Goal: Task Accomplishment & Management: Complete application form

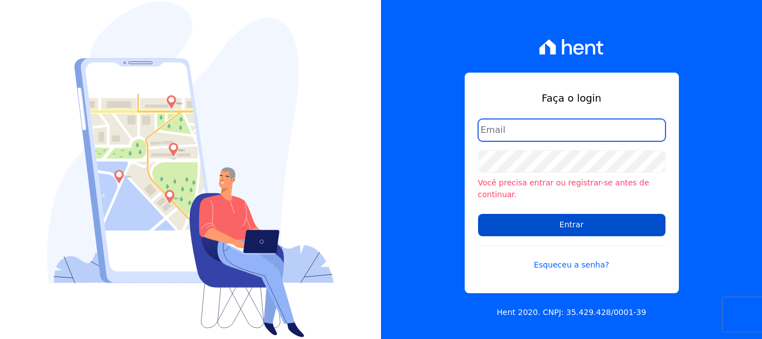
type input "ary@santuzzo.com.br"
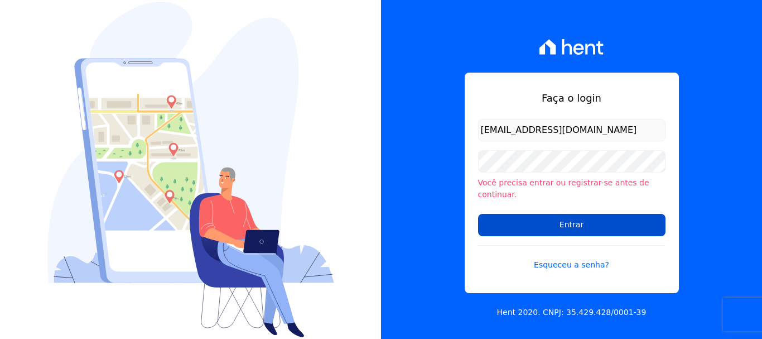
click at [569, 218] on input "Entrar" at bounding box center [572, 225] width 188 height 22
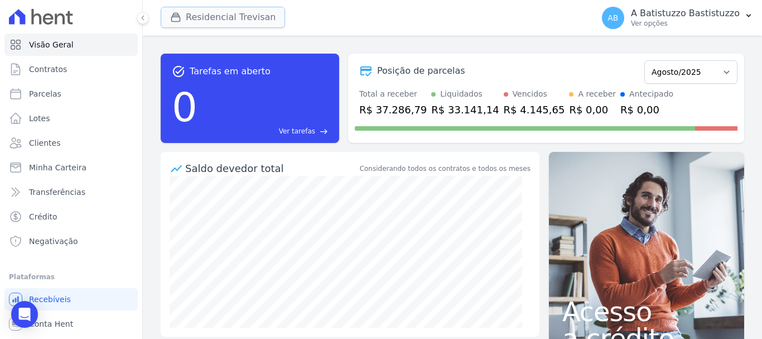
click at [197, 11] on button "Residencial Trevisan" at bounding box center [223, 17] width 124 height 21
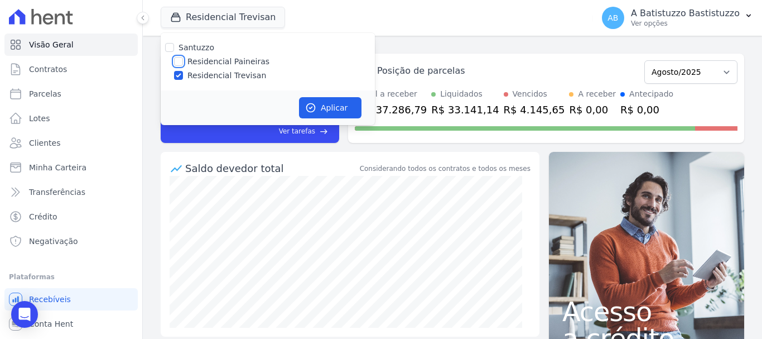
click at [178, 65] on input "Residencial Paineiras" at bounding box center [178, 61] width 9 height 9
checkbox input "true"
click at [176, 74] on input "Residencial Trevisan" at bounding box center [178, 75] width 9 height 9
checkbox input "false"
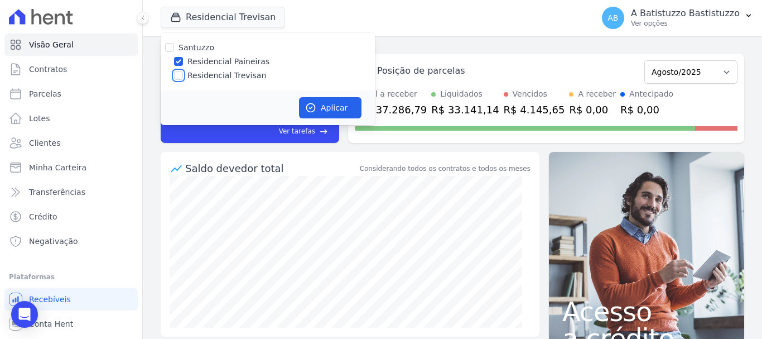
checkbox input "false"
click at [327, 105] on button "Aplicar" at bounding box center [330, 107] width 63 height 21
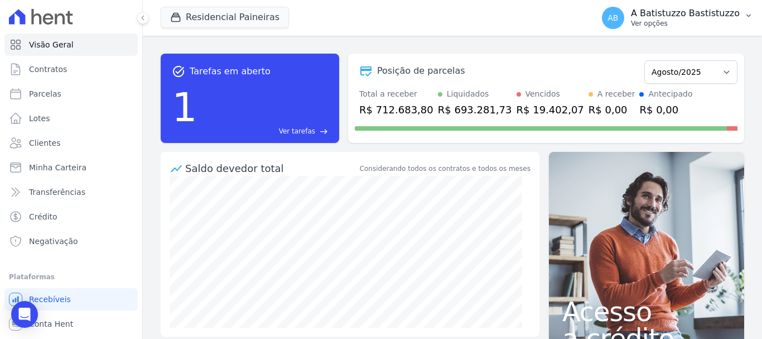
click at [618, 16] on span "AB" at bounding box center [613, 18] width 11 height 8
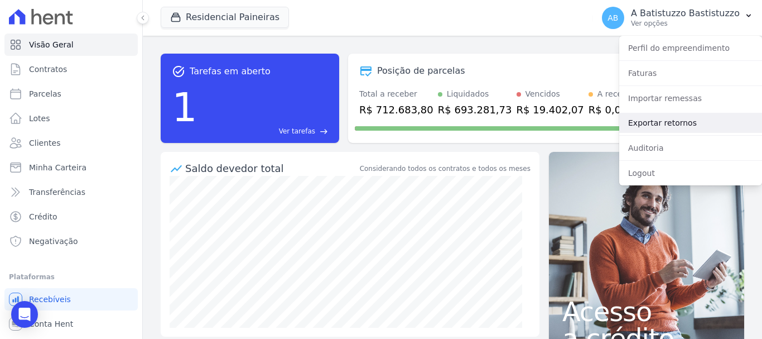
click at [634, 122] on link "Exportar retornos" at bounding box center [691, 123] width 143 height 20
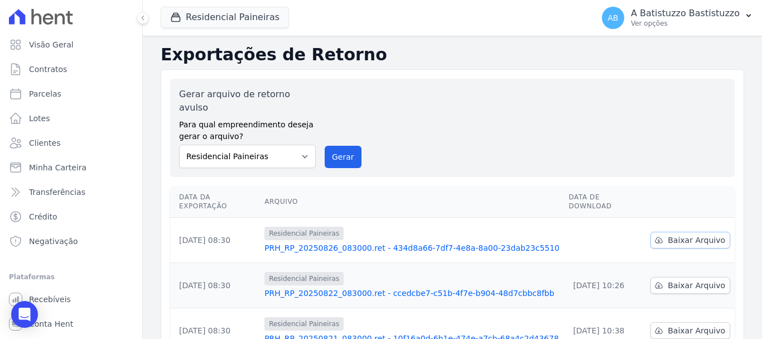
click at [671, 234] on span "Baixar Arquivo" at bounding box center [696, 239] width 57 height 11
click at [339, 242] on link "PRH_RP_20250826_083000.ret - 434d8a66-7df7-4e8a-8a00-23dab23c5510" at bounding box center [412, 247] width 295 height 11
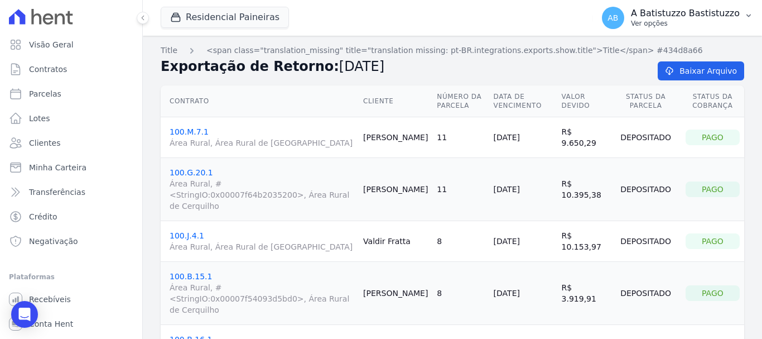
click at [618, 15] on span "AB" at bounding box center [613, 18] width 11 height 8
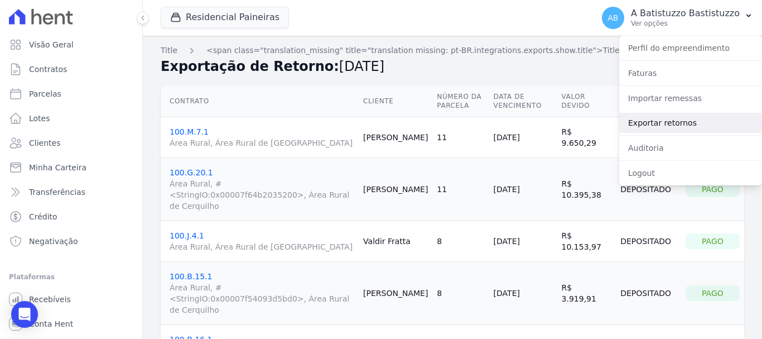
click at [629, 124] on link "Exportar retornos" at bounding box center [691, 123] width 143 height 20
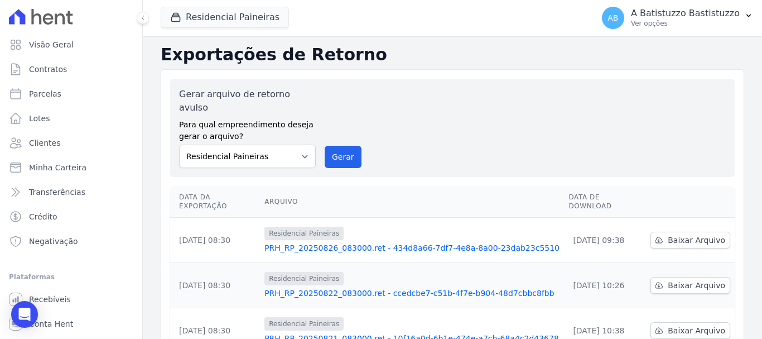
scroll to position [112, 0]
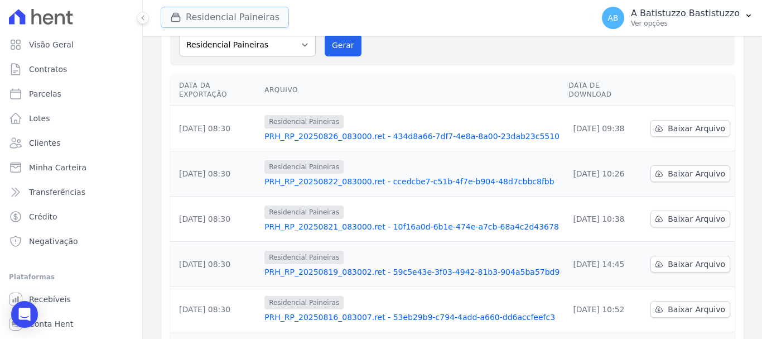
click at [215, 11] on button "Residencial Paineiras" at bounding box center [225, 17] width 128 height 21
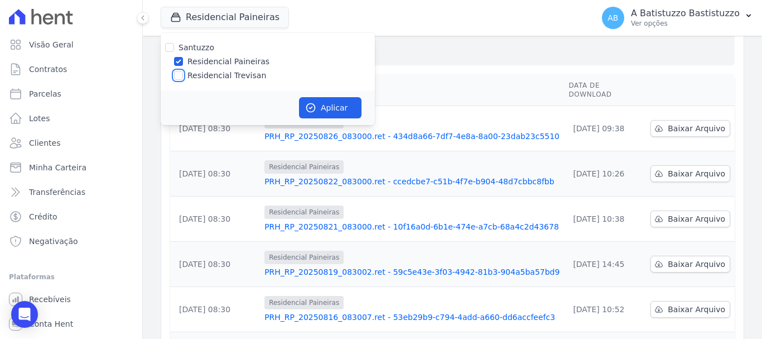
click at [176, 76] on input "Residencial Trevisan" at bounding box center [178, 75] width 9 height 9
checkbox input "true"
click at [175, 63] on input "Residencial Paineiras" at bounding box center [178, 61] width 9 height 9
checkbox input "false"
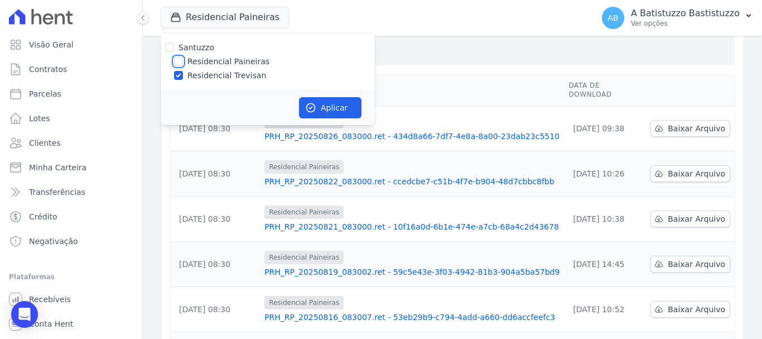
checkbox input "false"
click at [356, 103] on button "Aplicar" at bounding box center [330, 107] width 63 height 21
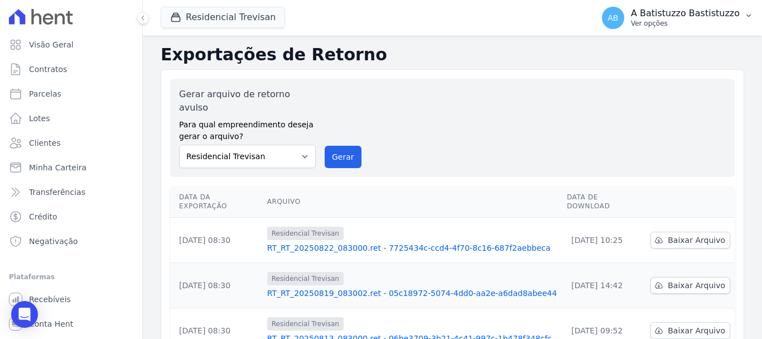
click at [618, 18] on span "AB" at bounding box center [613, 18] width 11 height 8
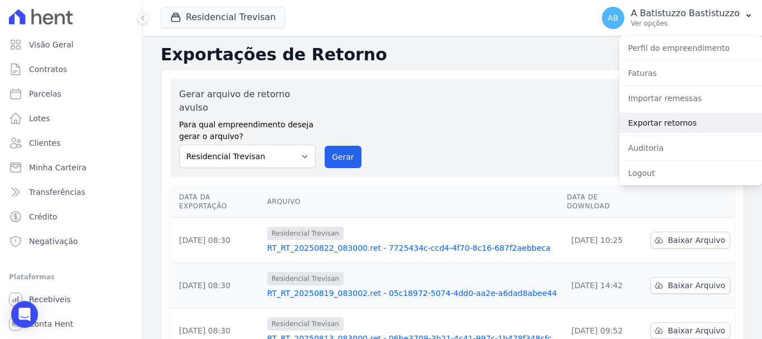
click at [631, 126] on link "Exportar retornos" at bounding box center [691, 123] width 143 height 20
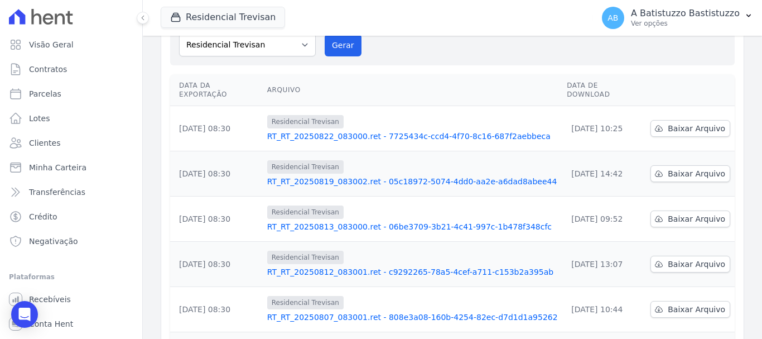
scroll to position [0, 0]
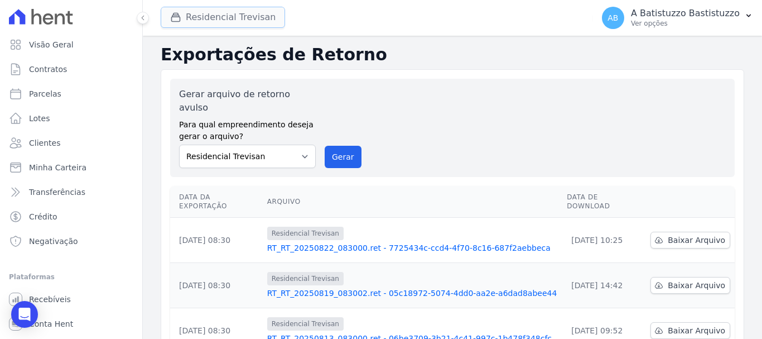
click at [202, 18] on button "Residencial Trevisan" at bounding box center [223, 17] width 124 height 21
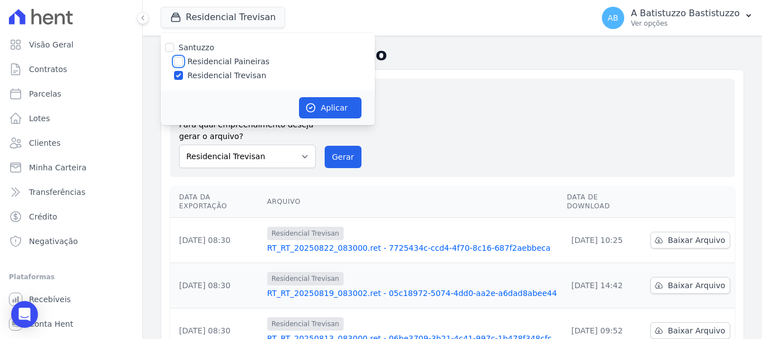
click at [178, 60] on input "Residencial Paineiras" at bounding box center [178, 61] width 9 height 9
checkbox input "true"
click at [177, 73] on input "Residencial Trevisan" at bounding box center [178, 75] width 9 height 9
checkbox input "false"
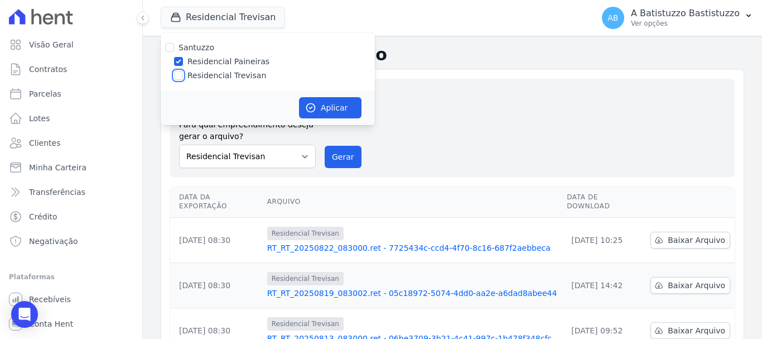
checkbox input "false"
click at [320, 105] on button "Aplicar" at bounding box center [330, 107] width 63 height 21
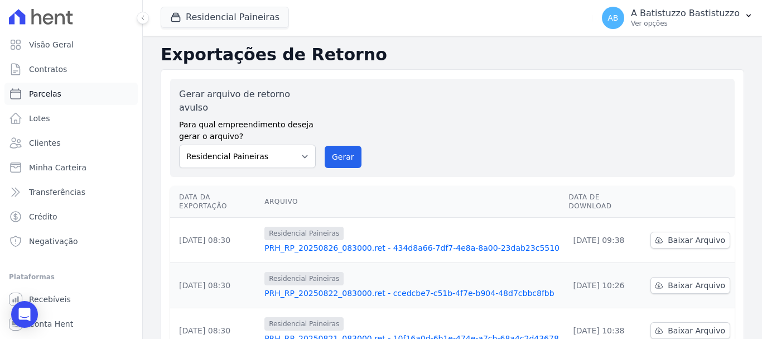
click at [55, 98] on span "Parcelas" at bounding box center [45, 93] width 32 height 11
select select
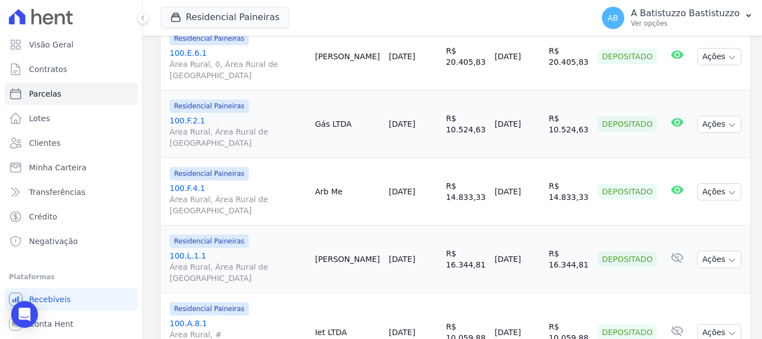
scroll to position [1648, 0]
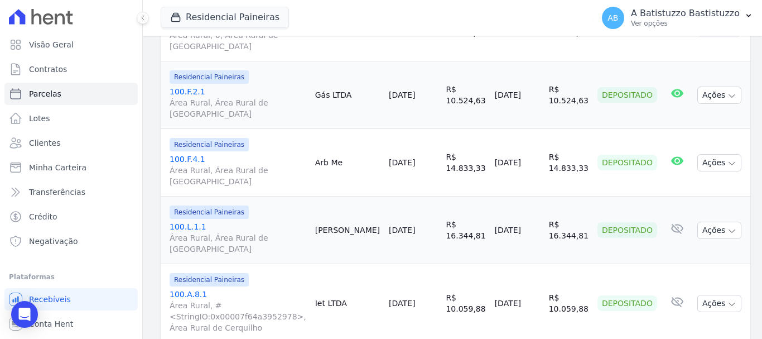
select select
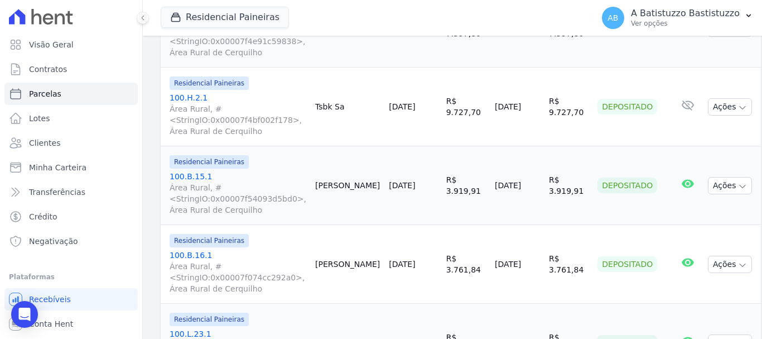
scroll to position [1700, 0]
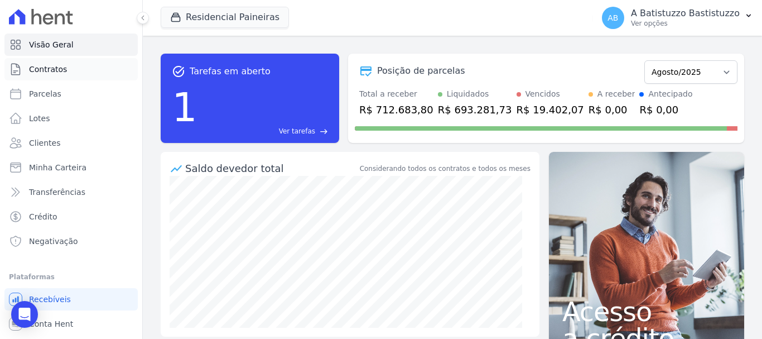
click at [44, 69] on span "Contratos" at bounding box center [48, 69] width 38 height 11
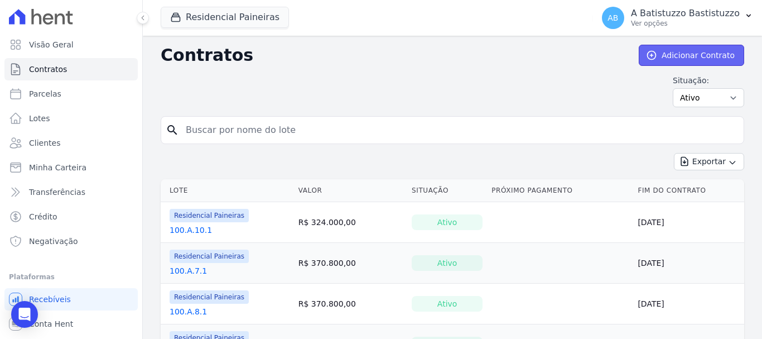
click at [694, 54] on link "Adicionar Contrato" at bounding box center [691, 55] width 105 height 21
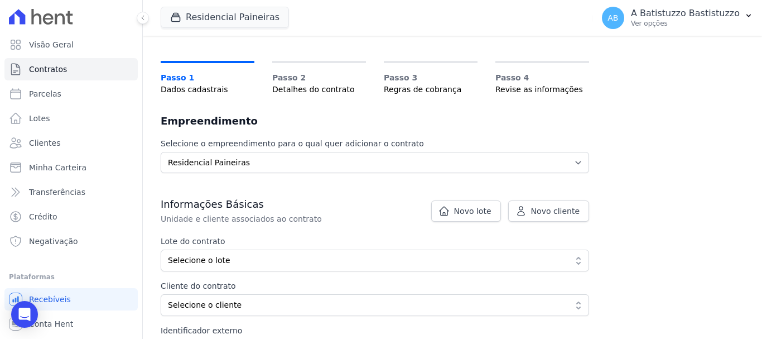
scroll to position [112, 0]
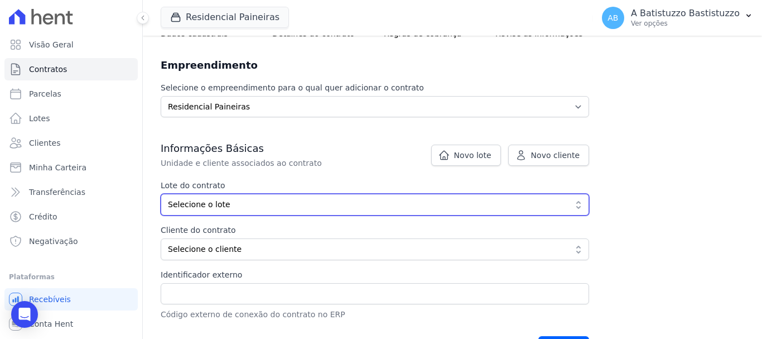
click at [246, 206] on span "Selecione o lote" at bounding box center [367, 205] width 399 height 12
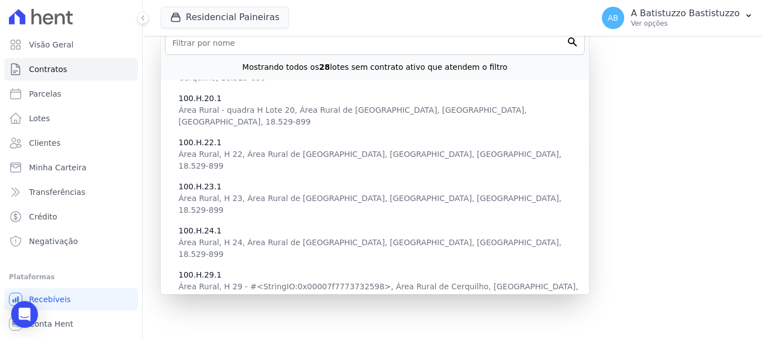
scroll to position [502, 0]
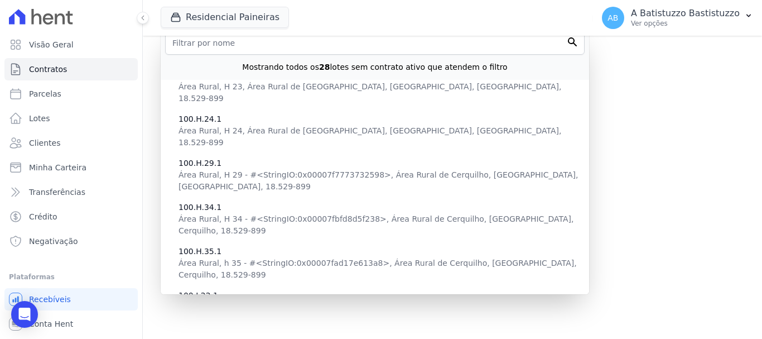
type input "a88f49b6-1ce1-40a9-9dde-69fb3fb026fe"
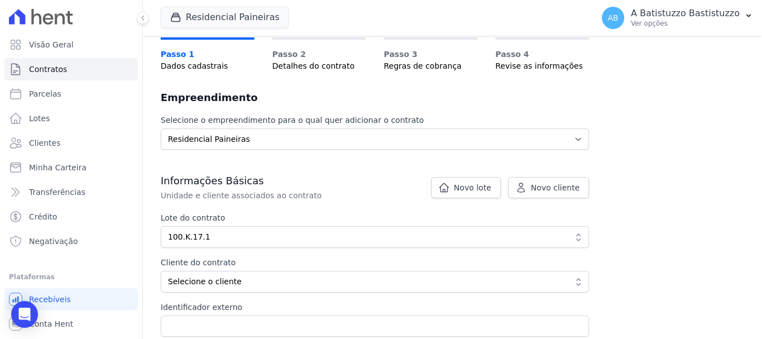
scroll to position [135, 0]
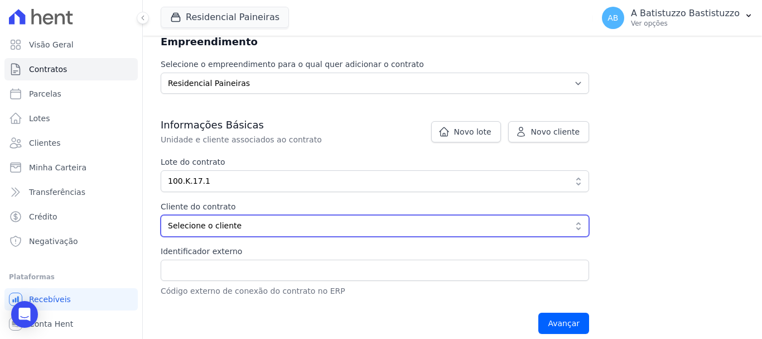
click at [195, 228] on span "Selecione o cliente" at bounding box center [367, 226] width 399 height 12
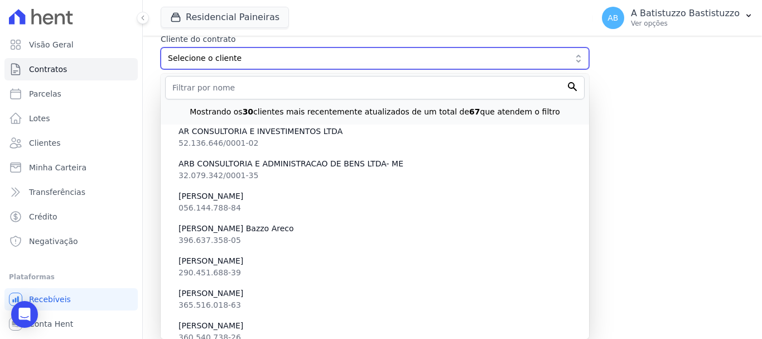
scroll to position [223, 0]
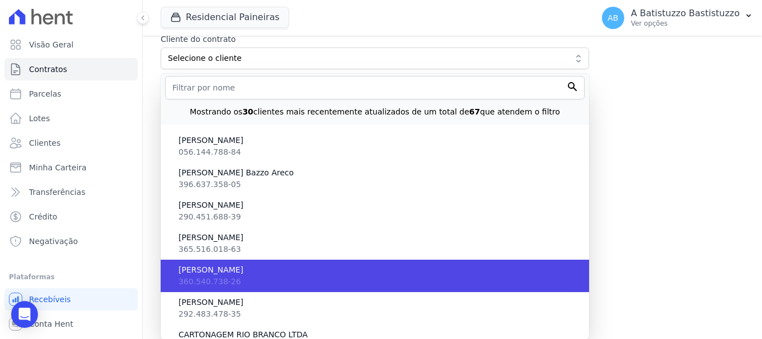
click at [233, 272] on span "BRUNO RISSONI BAPTISTELLA" at bounding box center [380, 270] width 402 height 12
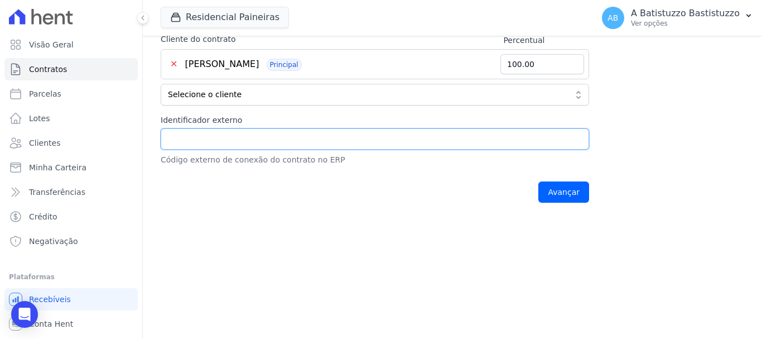
click at [210, 139] on input "Identificador externo" at bounding box center [375, 138] width 429 height 21
type input "100.K.17.1"
click at [234, 189] on div "Avançar" at bounding box center [375, 192] width 429 height 35
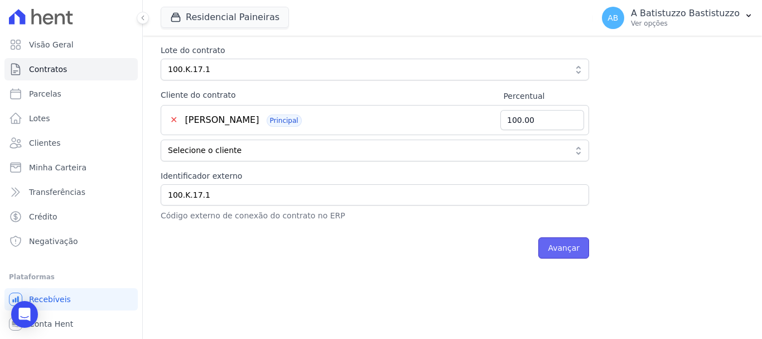
click at [565, 244] on input "Avançar" at bounding box center [564, 247] width 51 height 21
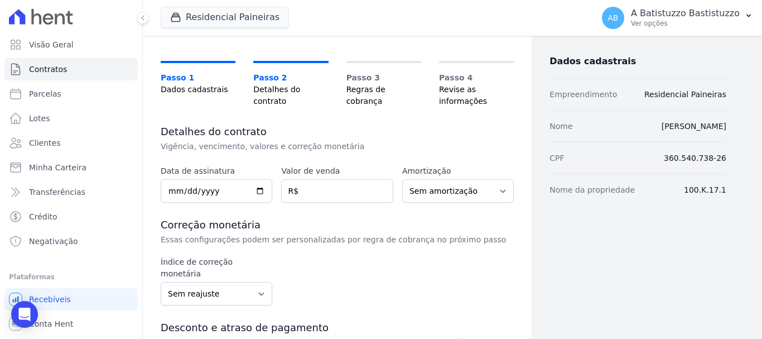
scroll to position [112, 0]
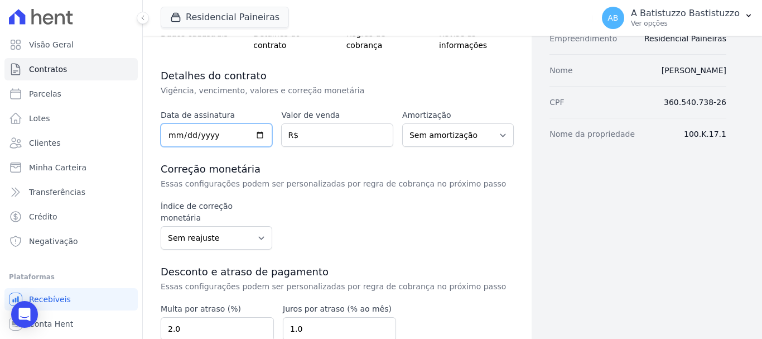
click at [258, 135] on input "date" at bounding box center [217, 134] width 112 height 23
type input "2025-08-26"
click at [329, 139] on input "number" at bounding box center [337, 134] width 112 height 23
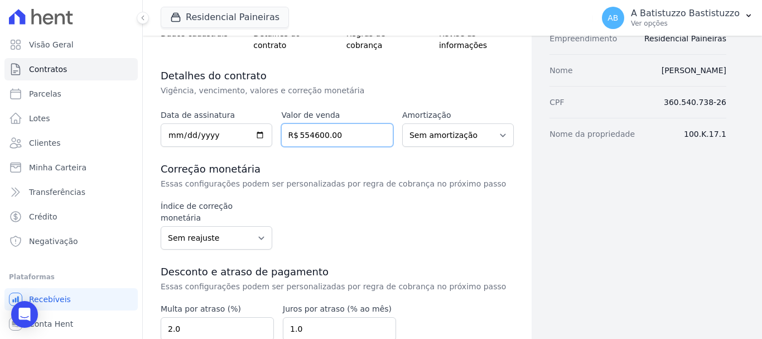
type input "554600.00"
click at [326, 163] on h3 "Correção monetária" at bounding box center [337, 168] width 353 height 13
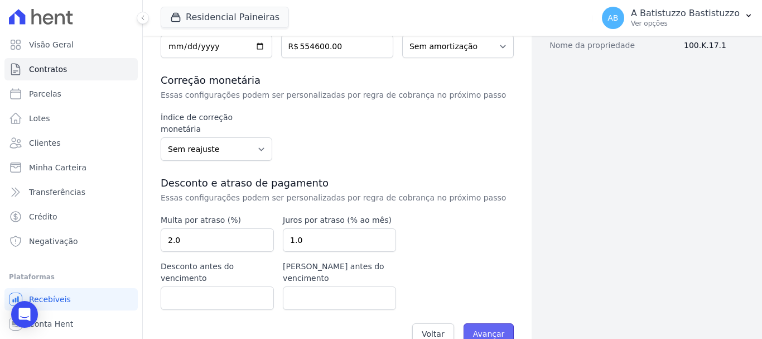
click at [492, 323] on input "Avançar" at bounding box center [489, 333] width 51 height 21
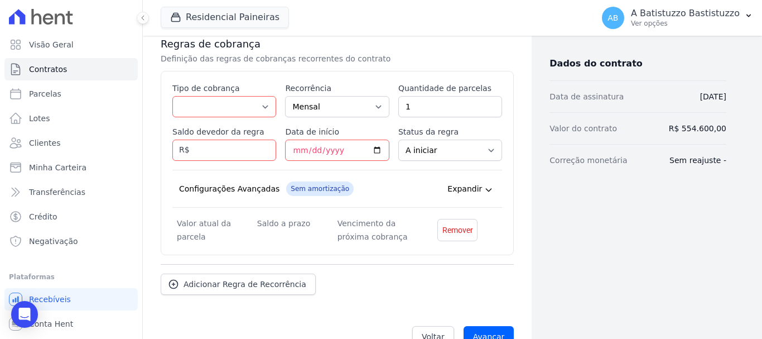
scroll to position [250, 0]
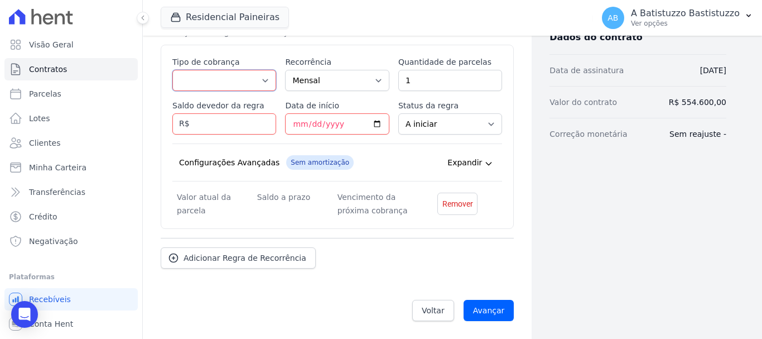
click at [261, 80] on select "Parcela Normal Entrada Sinal Intercalada Chaves Pré-chaves Pós-chaves Impostos …" at bounding box center [224, 80] width 104 height 21
select select "standard"
click at [172, 70] on select "Parcela Normal Entrada Sinal Intercalada Chaves Pré-chaves Pós-chaves Impostos …" at bounding box center [224, 80] width 104 height 21
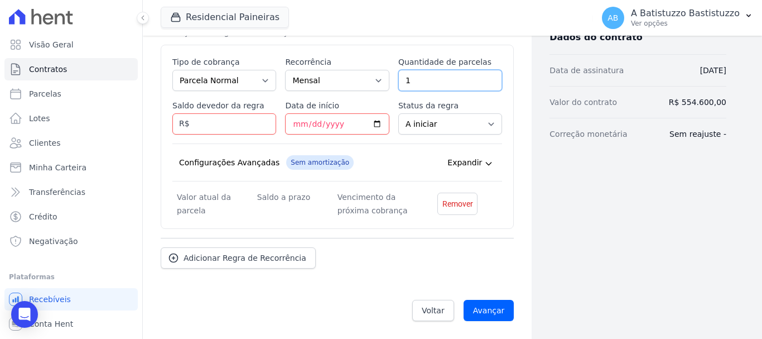
click at [414, 81] on input "1" at bounding box center [451, 80] width 104 height 21
type input "36"
click at [226, 125] on input "Saldo devedor da regra" at bounding box center [224, 123] width 104 height 21
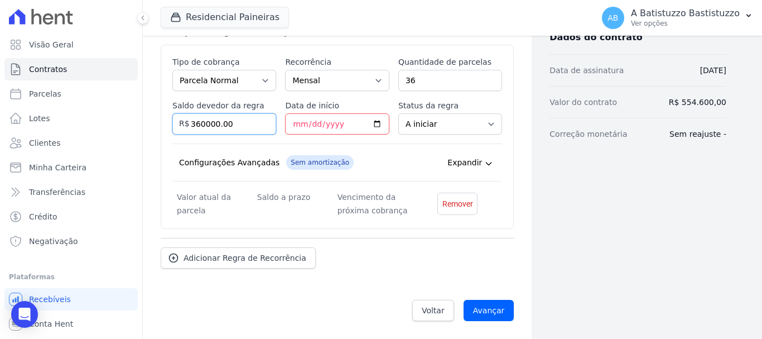
type input "360000.00"
click at [373, 123] on input "Data de início" at bounding box center [337, 123] width 104 height 21
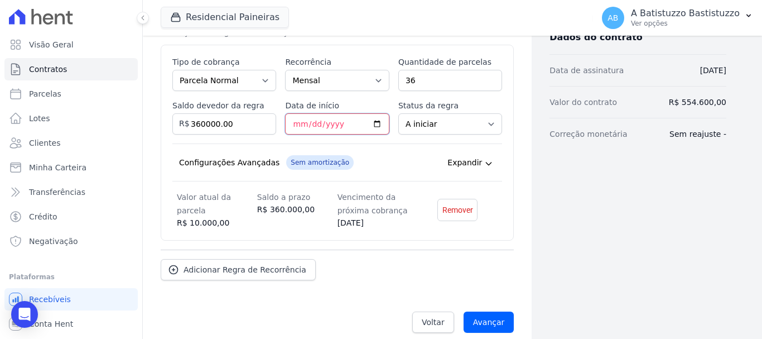
type input "2025-09-25"
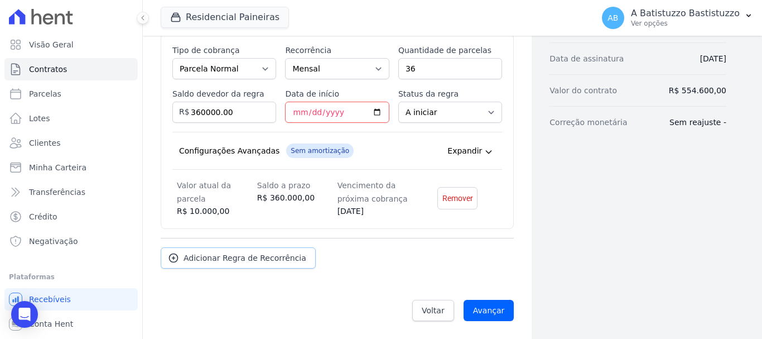
click at [172, 258] on icon at bounding box center [173, 257] width 11 height 11
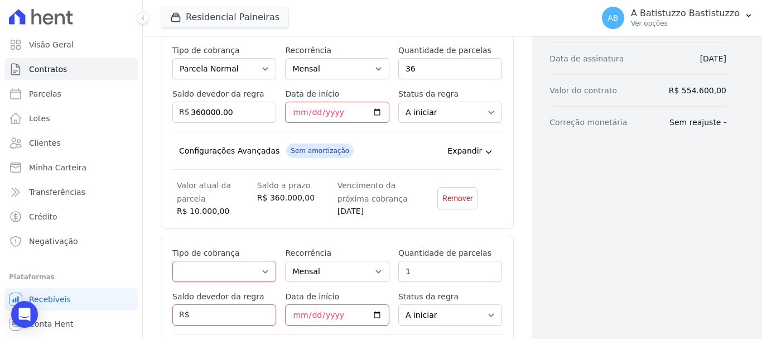
scroll to position [429, 0]
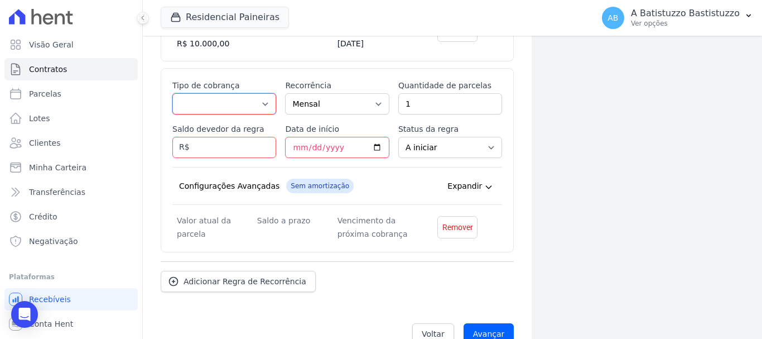
click at [265, 100] on select "Parcela Normal Entrada Sinal Intercalada Chaves Pré-chaves Pós-chaves Impostos …" at bounding box center [224, 103] width 104 height 21
select select "interleaved"
click at [172, 93] on select "Parcela Normal Entrada Sinal Intercalada Chaves Pré-chaves Pós-chaves Impostos …" at bounding box center [224, 103] width 104 height 21
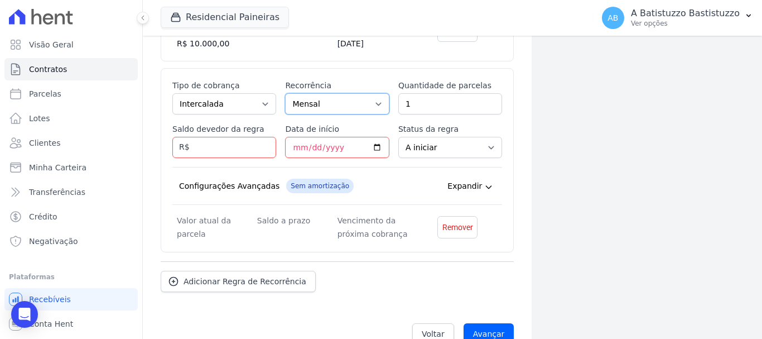
click at [373, 100] on select "Mensal Bimestral Trimestral Semestral Anual" at bounding box center [337, 103] width 104 height 21
select select "12"
click at [285, 93] on select "Mensal Bimestral Trimestral Semestral Anual" at bounding box center [337, 103] width 104 height 21
click at [425, 103] on input "1" at bounding box center [451, 103] width 104 height 21
type input "3"
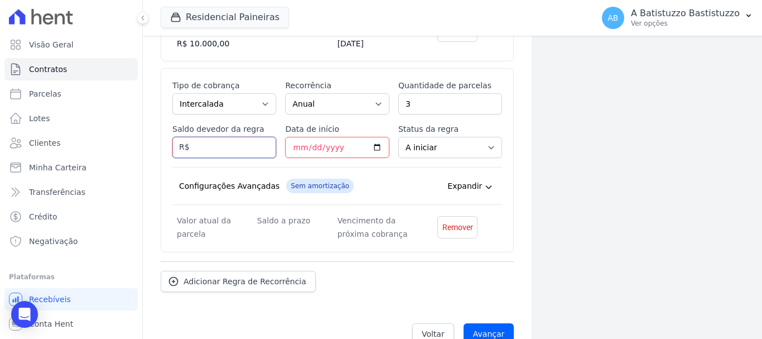
click at [229, 140] on input "Saldo devedor da regra" at bounding box center [224, 147] width 104 height 21
type input "30000.00"
click at [371, 148] on input "Data de início" at bounding box center [337, 147] width 104 height 21
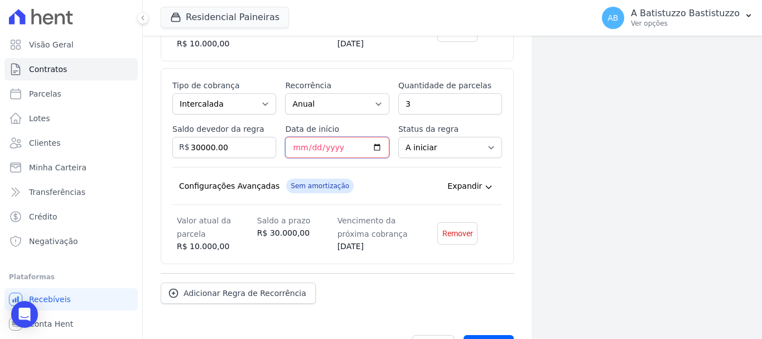
type input "2026-09-05"
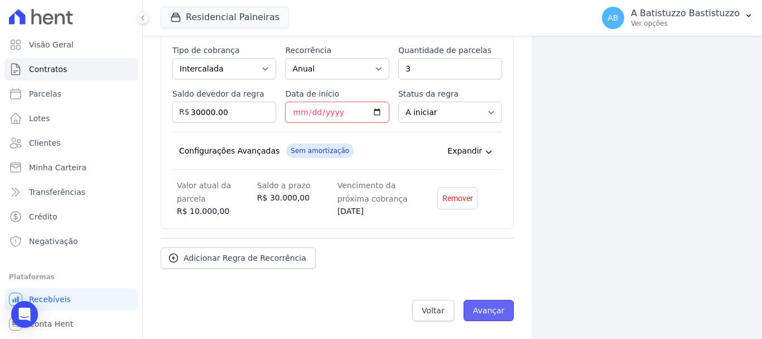
click at [481, 309] on input "Avançar" at bounding box center [489, 310] width 51 height 21
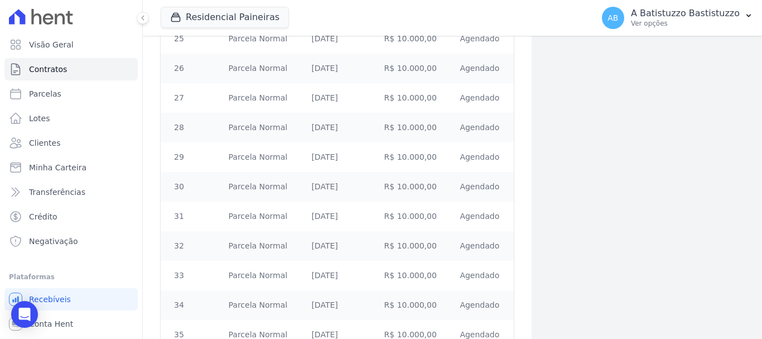
scroll to position [1152, 0]
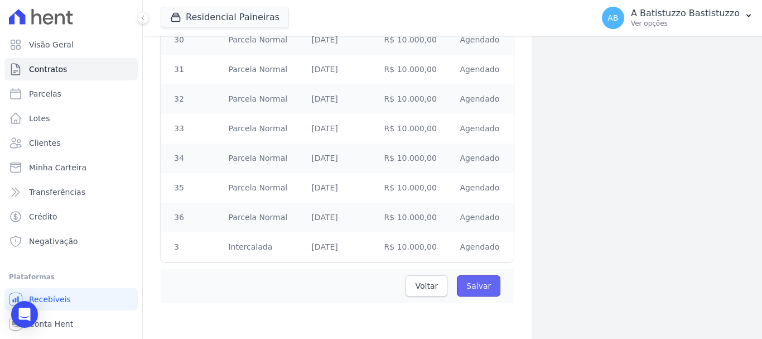
click at [478, 284] on input "Salvar" at bounding box center [479, 285] width 44 height 21
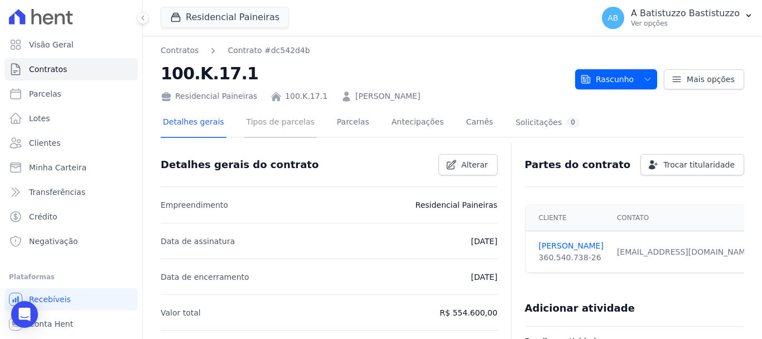
click at [284, 124] on link "Tipos de parcelas" at bounding box center [280, 123] width 73 height 30
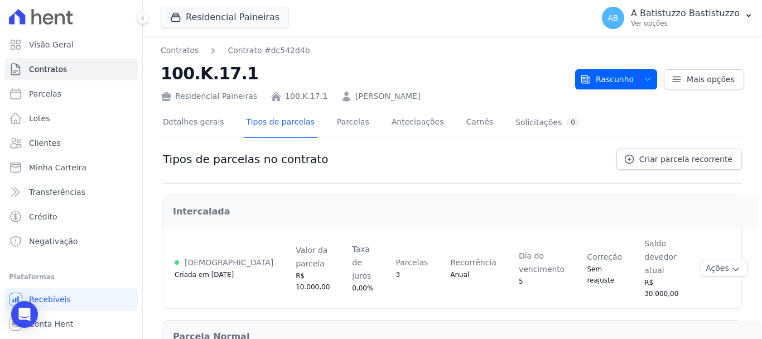
scroll to position [64, 0]
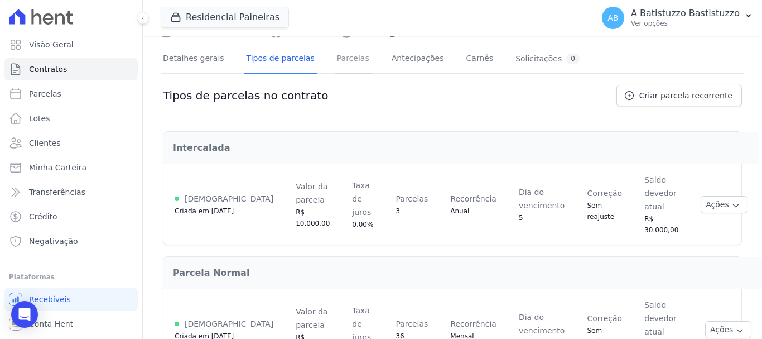
click at [335, 59] on link "Parcelas" at bounding box center [353, 60] width 37 height 30
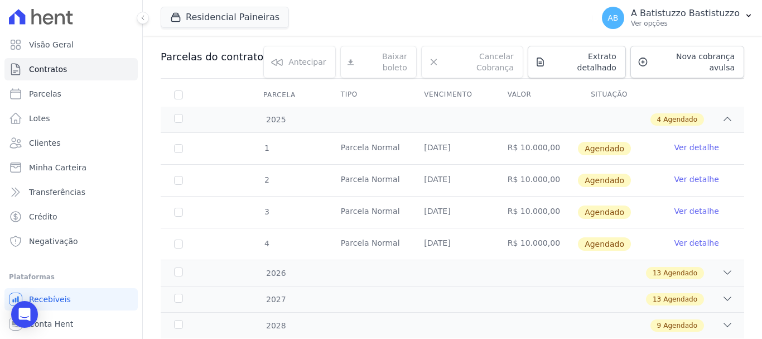
scroll to position [136, 0]
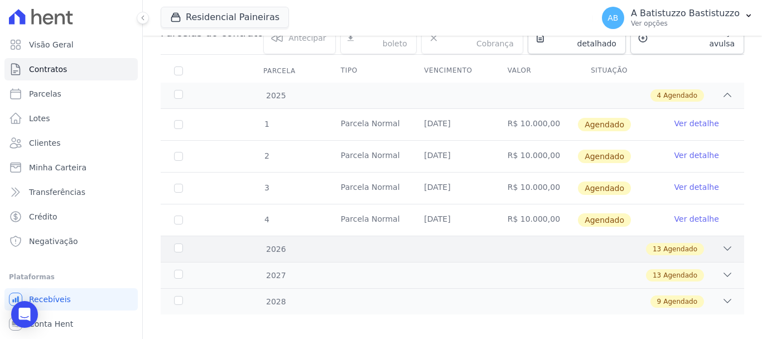
click at [722, 243] on icon at bounding box center [727, 248] width 11 height 11
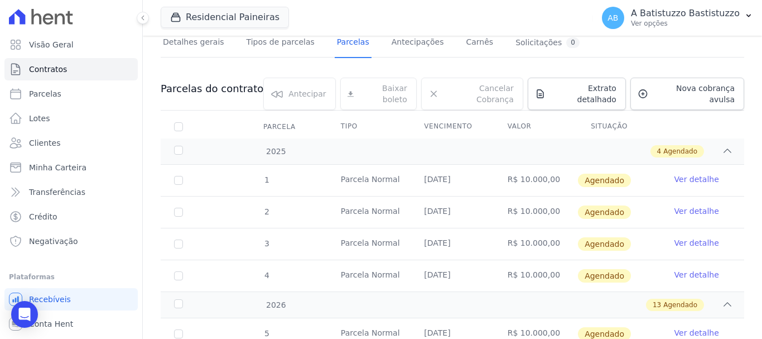
scroll to position [0, 0]
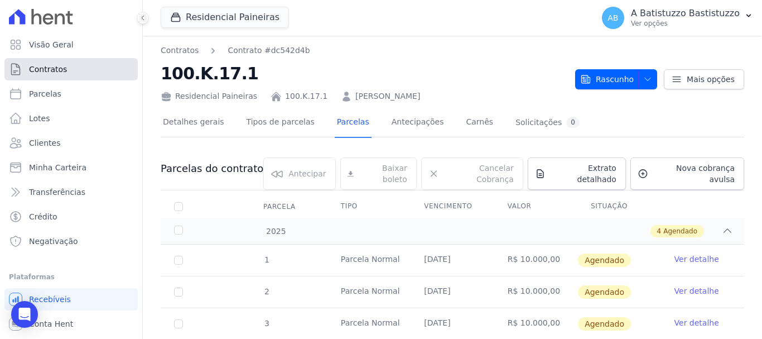
click at [57, 66] on span "Contratos" at bounding box center [48, 69] width 38 height 11
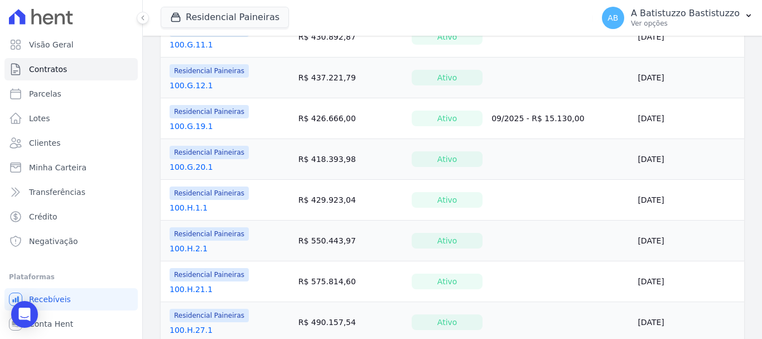
scroll to position [930, 0]
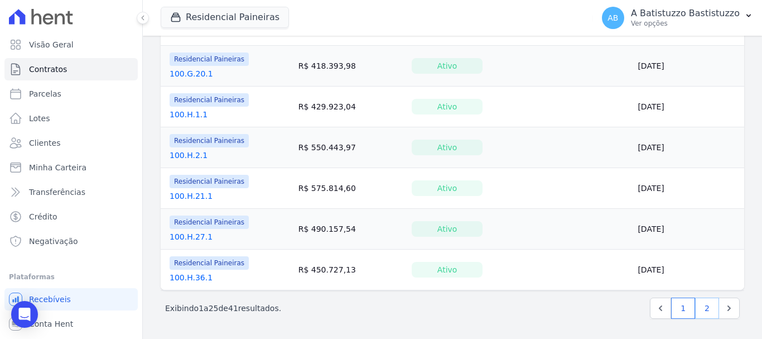
click at [695, 308] on link "2" at bounding box center [707, 308] width 24 height 21
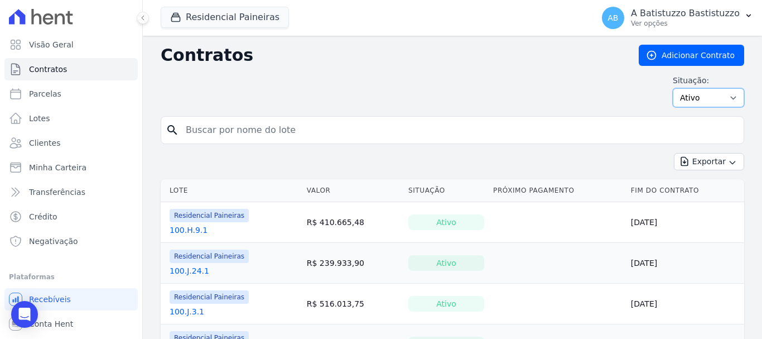
click at [726, 94] on select "Ativo Todos Pausado Distratado Rascunho Expirado Encerrado" at bounding box center [708, 97] width 71 height 19
select select "draft"
click at [673, 88] on select "Ativo Todos Pausado Distratado Rascunho Expirado Encerrado" at bounding box center [708, 97] width 71 height 19
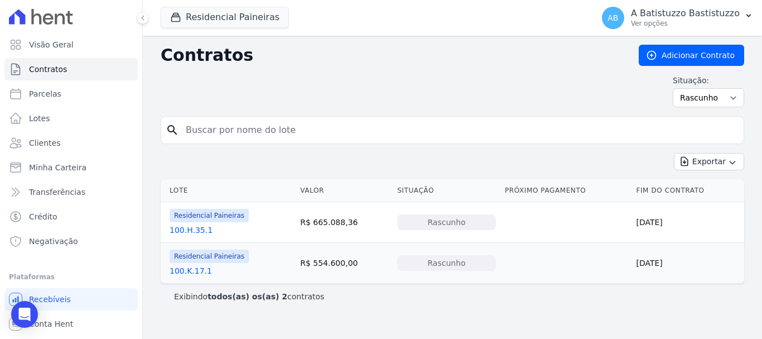
click at [193, 227] on link "100.H.35.1" at bounding box center [191, 229] width 43 height 11
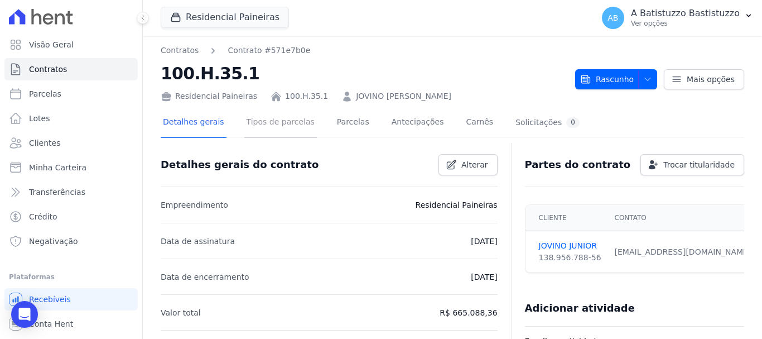
click at [287, 125] on link "Tipos de parcelas" at bounding box center [280, 123] width 73 height 30
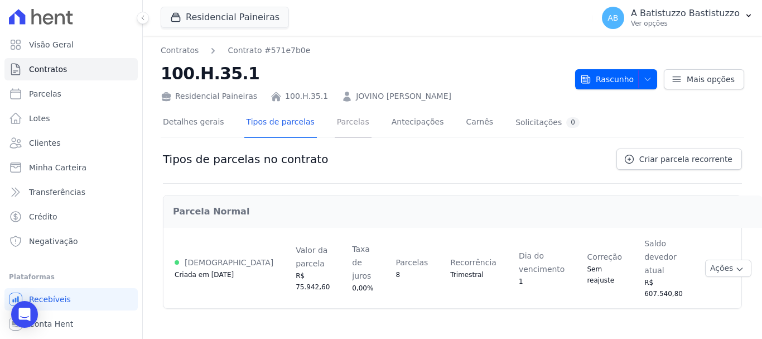
click at [343, 121] on link "Parcelas" at bounding box center [353, 123] width 37 height 30
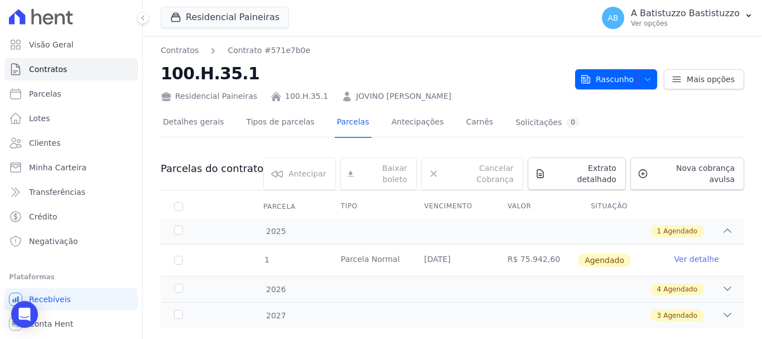
scroll to position [14, 0]
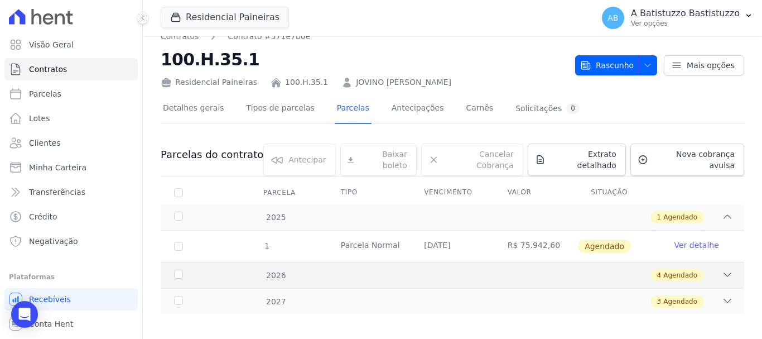
click at [722, 269] on icon at bounding box center [727, 274] width 11 height 11
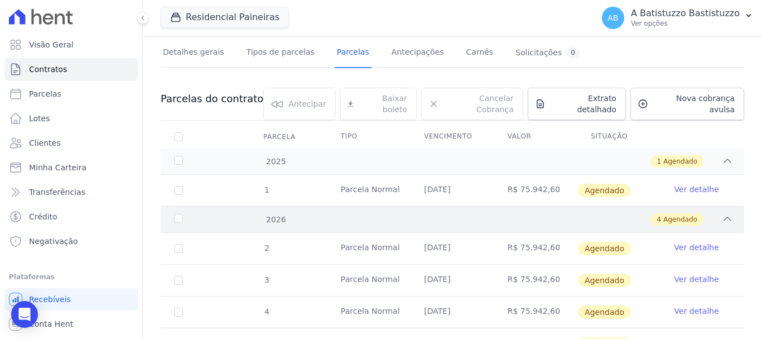
scroll to position [126, 0]
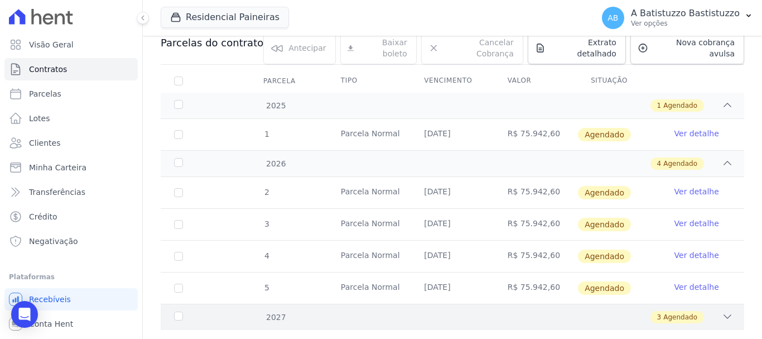
click at [722, 311] on icon at bounding box center [727, 316] width 11 height 11
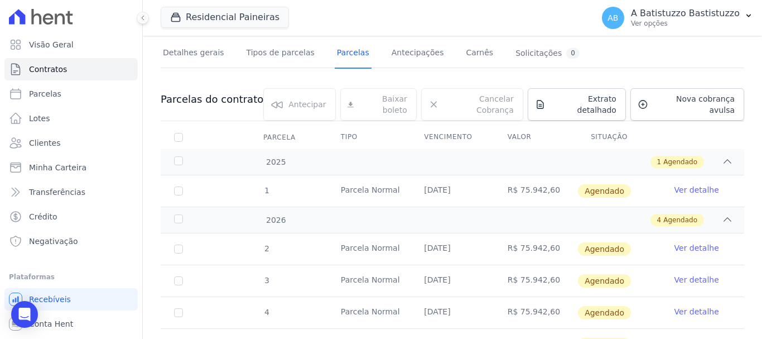
scroll to position [13, 0]
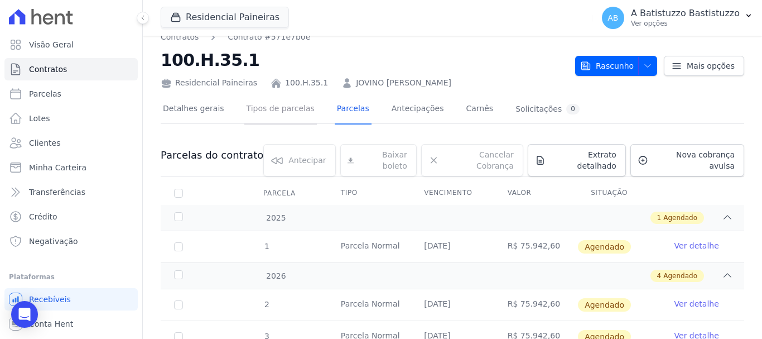
click at [281, 107] on link "Tipos de parcelas" at bounding box center [280, 110] width 73 height 30
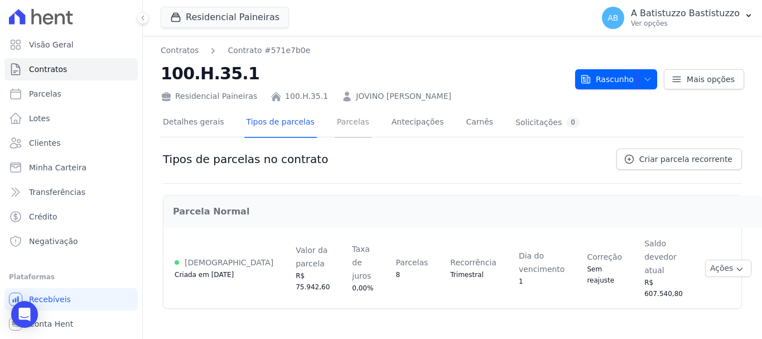
click at [345, 120] on link "Parcelas" at bounding box center [353, 123] width 37 height 30
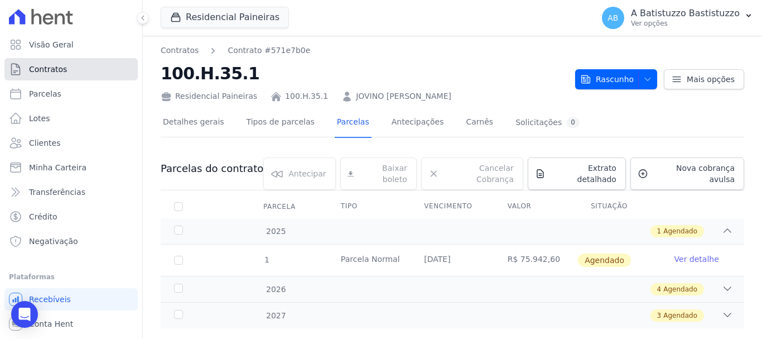
click at [34, 67] on span "Contratos" at bounding box center [48, 69] width 38 height 11
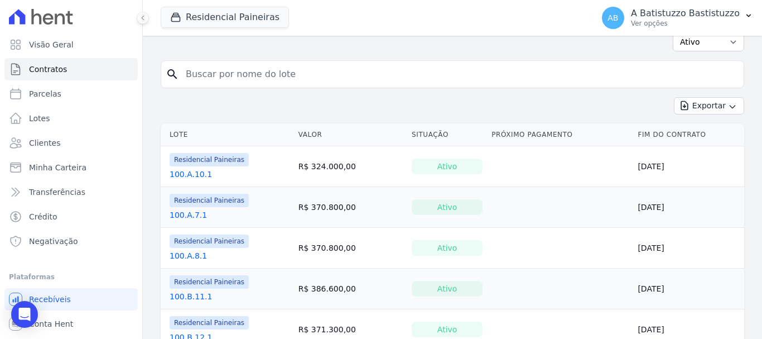
scroll to position [112, 0]
